Goal: Task Accomplishment & Management: Use online tool/utility

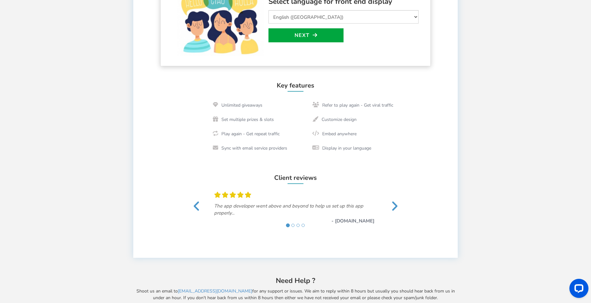
scroll to position [210, 0]
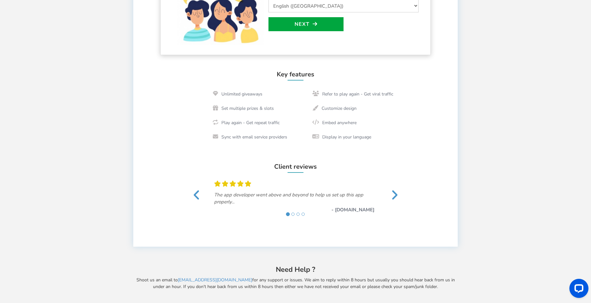
click at [394, 197] on span at bounding box center [395, 195] width 8 height 12
click at [395, 197] on span at bounding box center [395, 195] width 8 height 12
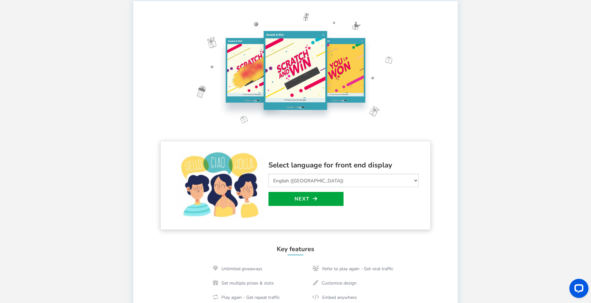
scroll to position [51, 0]
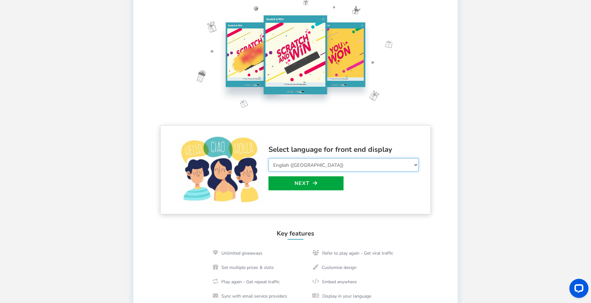
click at [322, 164] on select "Select Language Afrikaans Arabic Azerbaijani Belarusian Bulgarian Bengali Bosni…" at bounding box center [343, 164] width 150 height 13
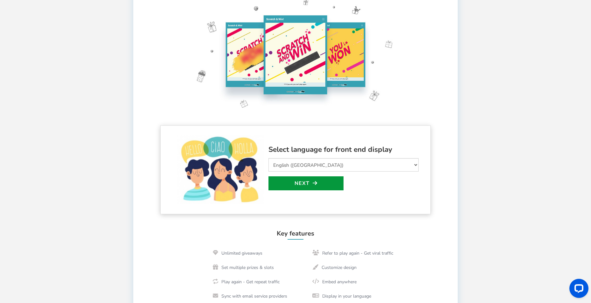
click at [301, 184] on link "Next" at bounding box center [305, 183] width 75 height 14
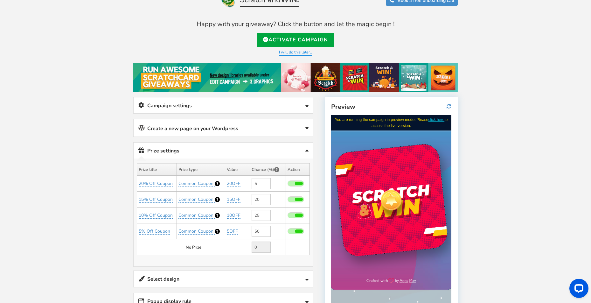
scroll to position [17, 0]
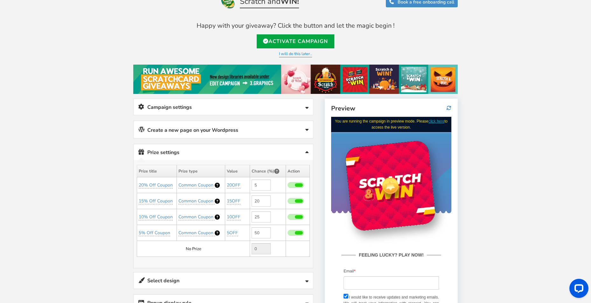
click at [263, 106] on link "Campaign settings" at bounding box center [223, 107] width 179 height 16
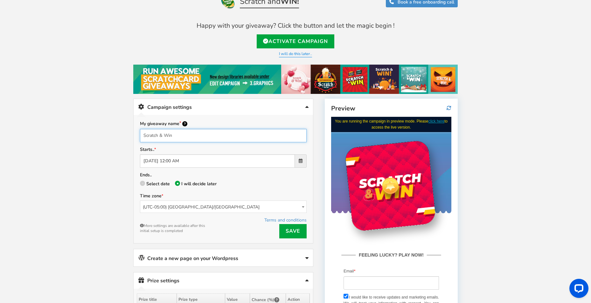
click at [143, 134] on input "Scratch & Win" at bounding box center [223, 135] width 167 height 13
type input "[PERSON_NAME]'s Tax Service Scratch & Win"
click at [120, 131] on div "Welcome to Scratch and WIN! Select language for front end display Select Langua…" at bounding box center [295, 293] width 591 height 567
click at [115, 153] on div "Welcome to Scratch and WIN! Select language for front end display Select Langua…" at bounding box center [295, 293] width 591 height 567
click at [124, 143] on div "Welcome to Scratch and WIN! Select language for front end display Select Langua…" at bounding box center [296, 293] width 350 height 567
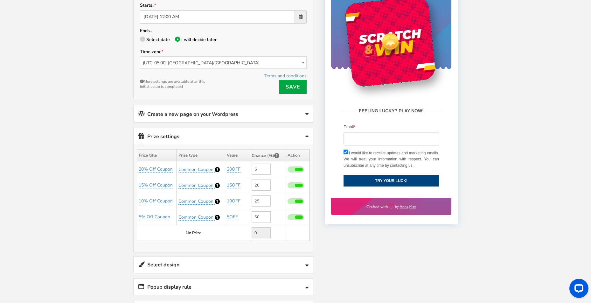
scroll to position [169, 0]
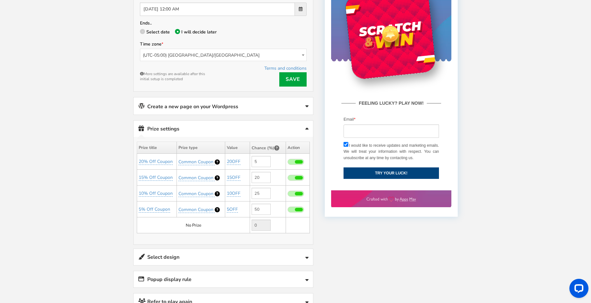
click at [297, 208] on span at bounding box center [299, 209] width 8 height 3
click at [288, 208] on input "checkbox" at bounding box center [288, 210] width 0 height 4
type input "0"
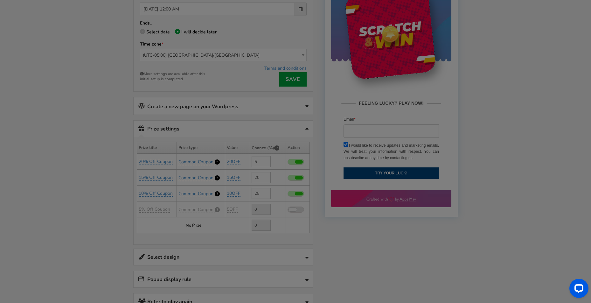
type input "50"
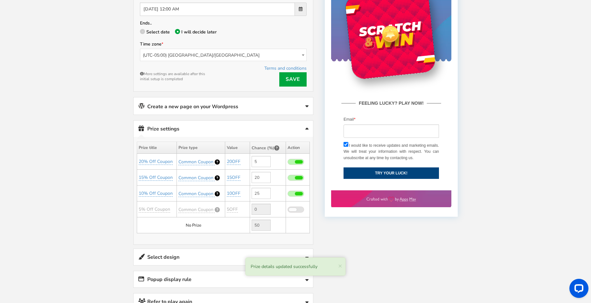
click at [293, 208] on span at bounding box center [293, 209] width 8 height 3
click at [288, 208] on input "checkbox" at bounding box center [288, 210] width 0 height 4
click at [107, 198] on div "Welcome to Scratch and WIN! Select language for front end display Select Langua…" at bounding box center [295, 141] width 591 height 567
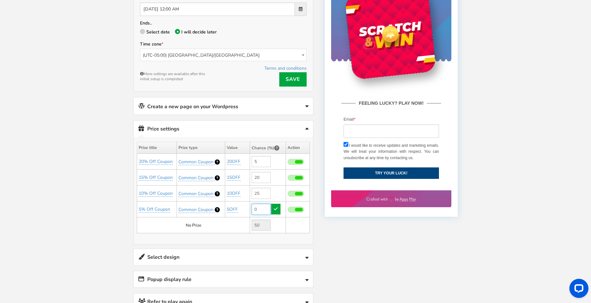
click at [264, 208] on input "0" at bounding box center [261, 209] width 19 height 11
click at [263, 208] on input "0" at bounding box center [261, 209] width 19 height 11
click at [113, 220] on div "Welcome to Scratch and WIN! Select language for front end display Select Langua…" at bounding box center [295, 141] width 591 height 567
click at [278, 192] on td "25" at bounding box center [268, 193] width 36 height 16
click at [264, 207] on input "0" at bounding box center [261, 209] width 19 height 11
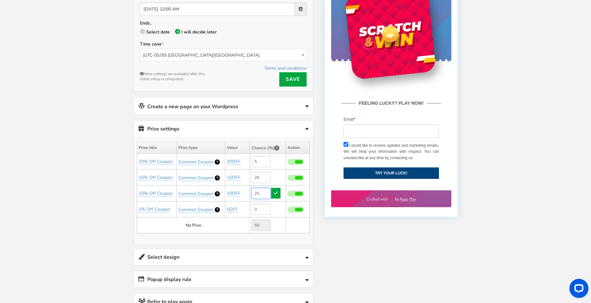
click at [265, 191] on input "25" at bounding box center [261, 193] width 19 height 11
click at [263, 207] on input "0" at bounding box center [261, 209] width 19 height 11
click at [262, 208] on input "0" at bounding box center [261, 209] width 19 height 11
type input "50"
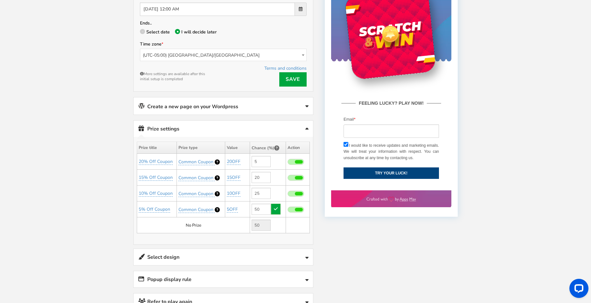
click at [275, 207] on icon at bounding box center [276, 208] width 4 height 4
type input "0"
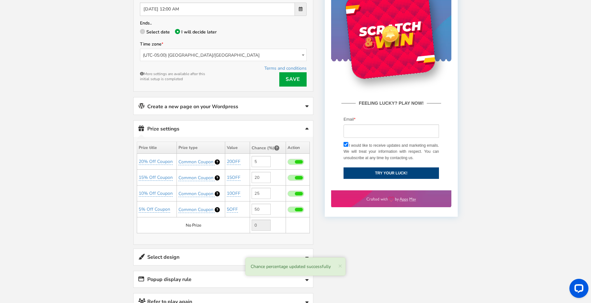
click at [112, 205] on div "Welcome to Scratch and WIN! Select language for front end display Select Langua…" at bounding box center [295, 141] width 591 height 567
click at [96, 163] on div "Welcome to Scratch and WIN! Select language for front end display Select Langua…" at bounding box center [295, 141] width 591 height 567
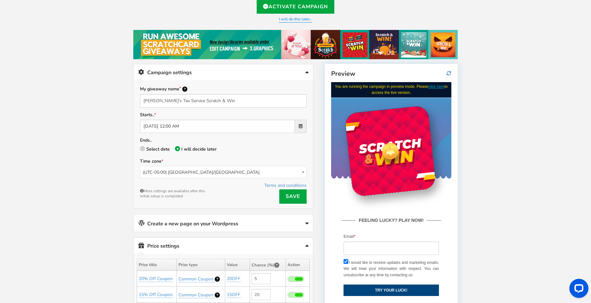
scroll to position [51, 0]
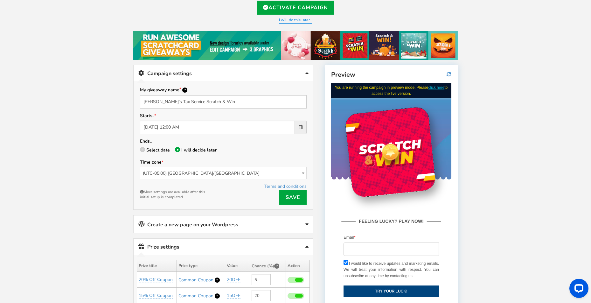
click at [300, 128] on span at bounding box center [301, 127] width 12 height 13
click at [295, 128] on input "[DATE] 12:00 AM" at bounding box center [217, 127] width 155 height 13
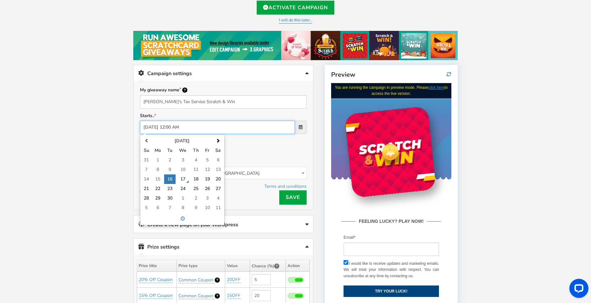
click at [206, 188] on td "26" at bounding box center [207, 189] width 11 height 10
click at [193, 189] on td "25" at bounding box center [195, 189] width 11 height 10
click at [194, 187] on td "25" at bounding box center [195, 189] width 11 height 10
click at [187, 217] on span at bounding box center [182, 218] width 81 height 10
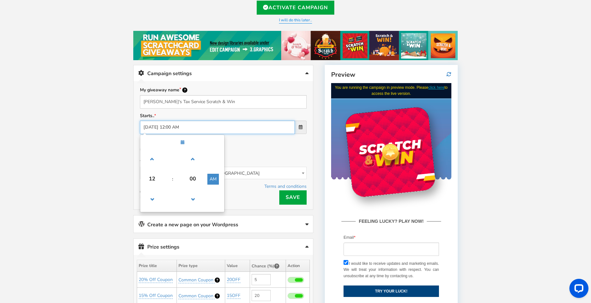
click at [152, 180] on span "12" at bounding box center [151, 178] width 17 height 17
click at [153, 189] on td "08" at bounding box center [152, 190] width 20 height 17
click at [153, 197] on span at bounding box center [151, 199] width 17 height 17
click at [214, 203] on td at bounding box center [213, 199] width 19 height 23
click at [214, 134] on input "[DATE] 07:00 AM" at bounding box center [217, 127] width 155 height 13
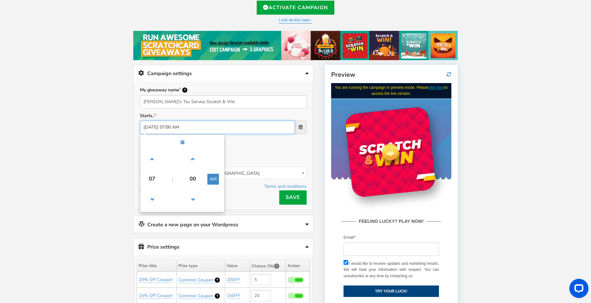
click at [213, 176] on button "AM" at bounding box center [212, 179] width 11 height 11
type input "[DATE] 07:00 PM"
click at [233, 198] on div "Terms and conditions Save More settings are available after this initial setup …" at bounding box center [223, 193] width 167 height 22
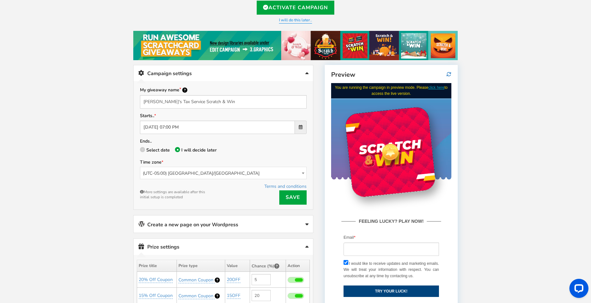
click at [284, 196] on link "Save" at bounding box center [292, 197] width 27 height 14
click at [120, 150] on div "Welcome to Scratch and WIN! Select language for front end display Select Langua…" at bounding box center [295, 259] width 591 height 567
click at [142, 149] on icon at bounding box center [142, 149] width 1 height 1
click at [142, 149] on input "Select date" at bounding box center [142, 151] width 4 height 4
radio input "true"
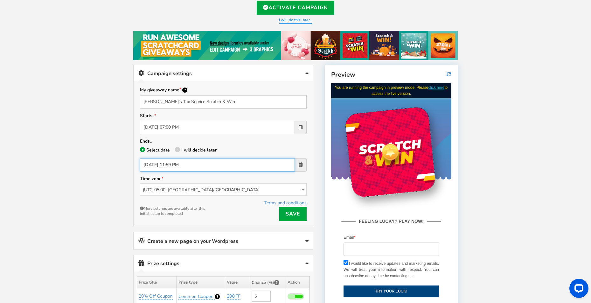
click at [206, 163] on input "[DATE] 11:59 PM" at bounding box center [217, 164] width 155 height 13
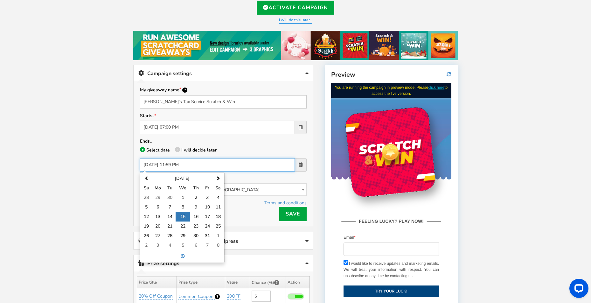
click at [170, 234] on td "28" at bounding box center [169, 236] width 11 height 10
click at [192, 254] on span at bounding box center [182, 256] width 81 height 10
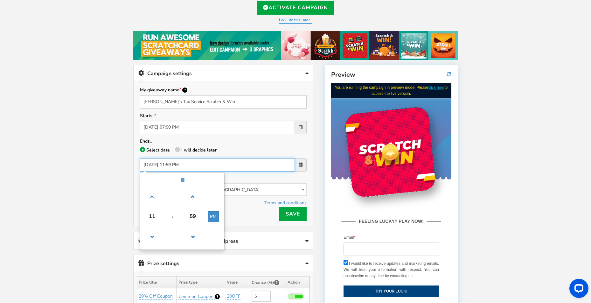
click at [153, 236] on span at bounding box center [151, 236] width 17 height 17
click at [152, 195] on span at bounding box center [151, 196] width 17 height 17
click at [194, 196] on span at bounding box center [192, 196] width 17 height 17
type input "[DATE] 01:00 AM"
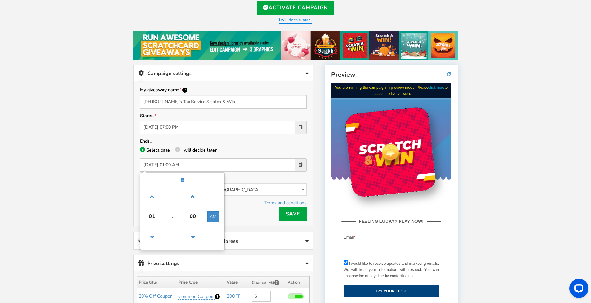
click at [240, 218] on div "Successfully updated! × Close Terms and conditions Save More settings are avail…" at bounding box center [223, 210] width 167 height 22
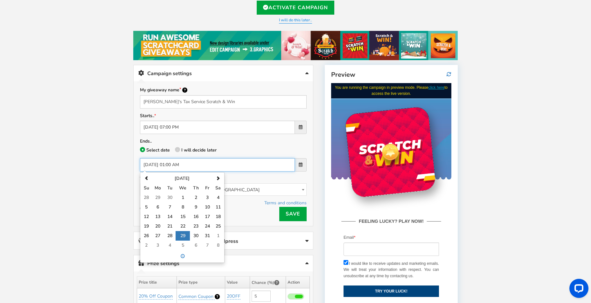
click at [175, 165] on input "[DATE] 01:00 AM" at bounding box center [217, 164] width 155 height 13
